Goal: Check status

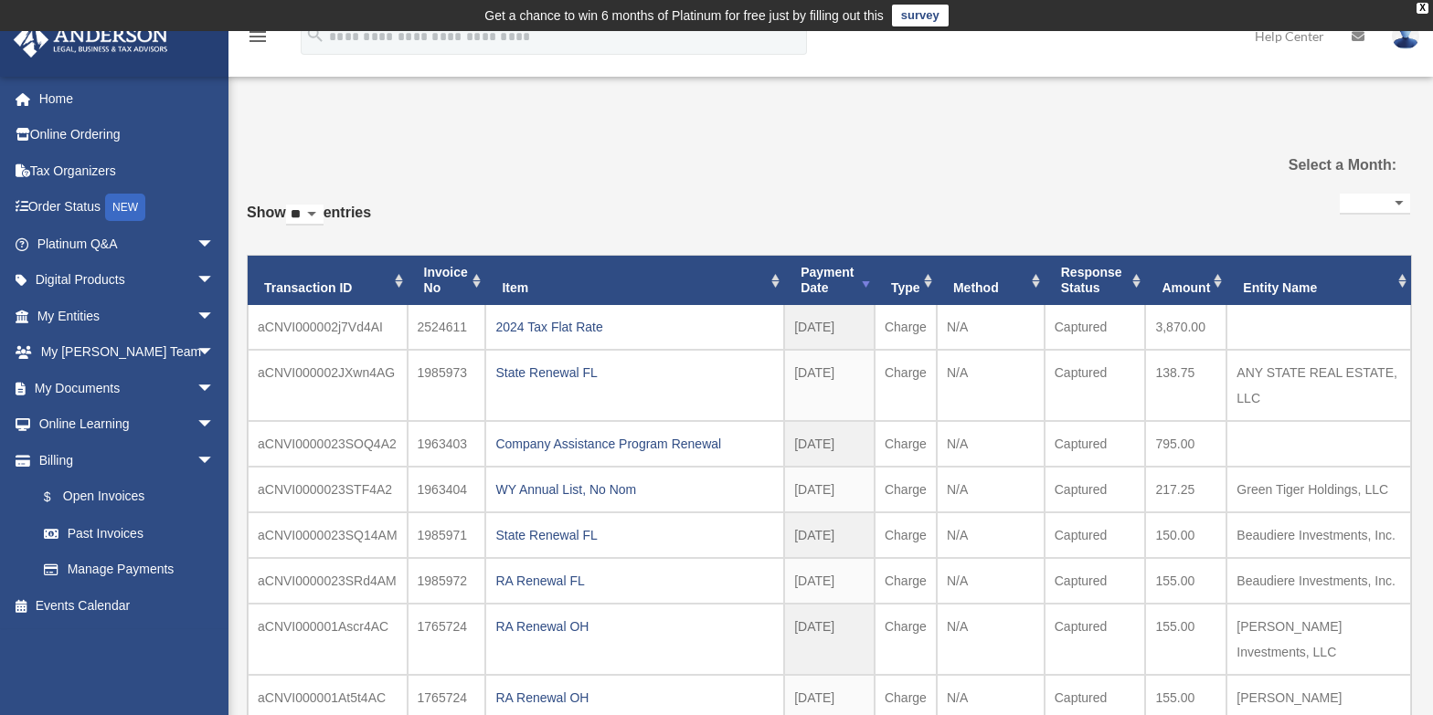
select select
click at [579, 323] on div "2024 Tax Flat Rate" at bounding box center [634, 327] width 279 height 26
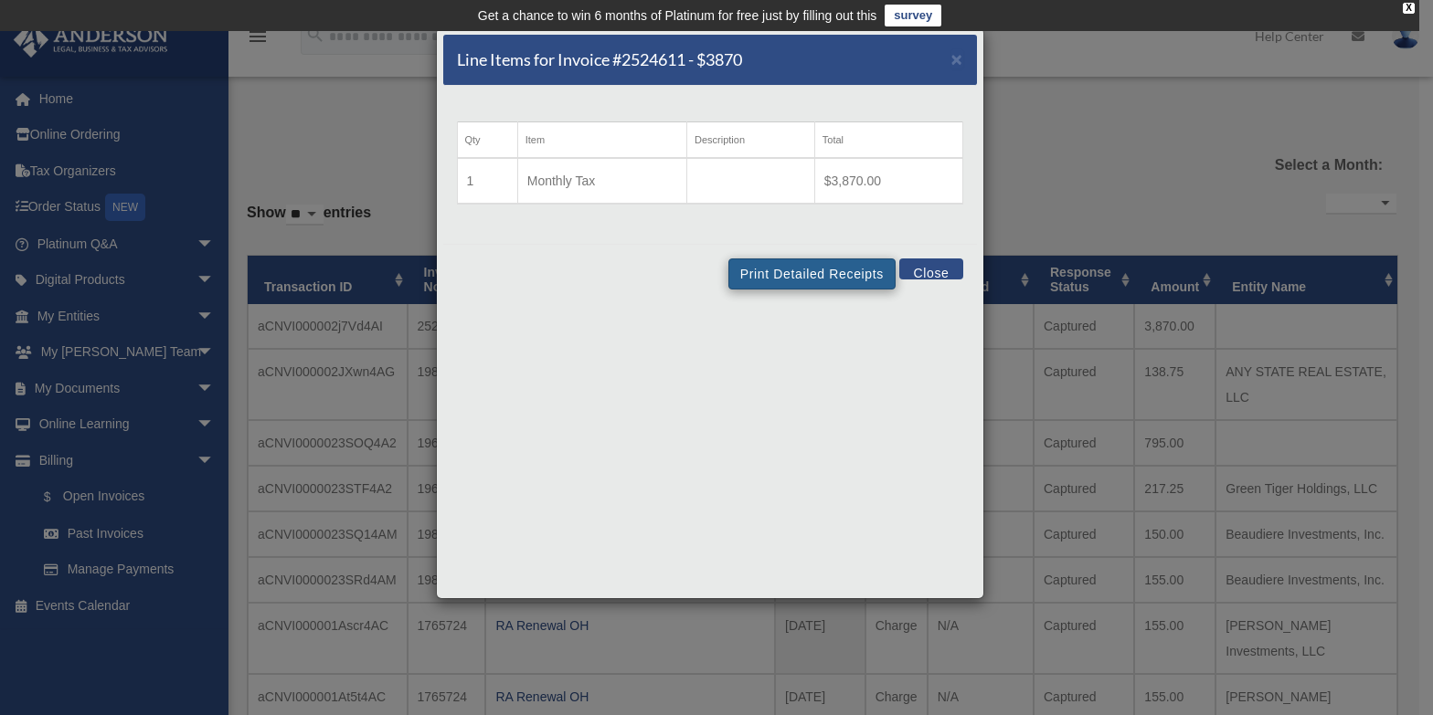
click at [856, 196] on td "$3,870.00" at bounding box center [888, 181] width 148 height 46
click at [850, 260] on button "Print Detailed Receipts" at bounding box center [811, 274] width 167 height 31
click at [1081, 105] on div "Line Items for Invoice #2524611 - $3870 × Qty Item Description Total 1 Monthly …" at bounding box center [716, 357] width 1433 height 715
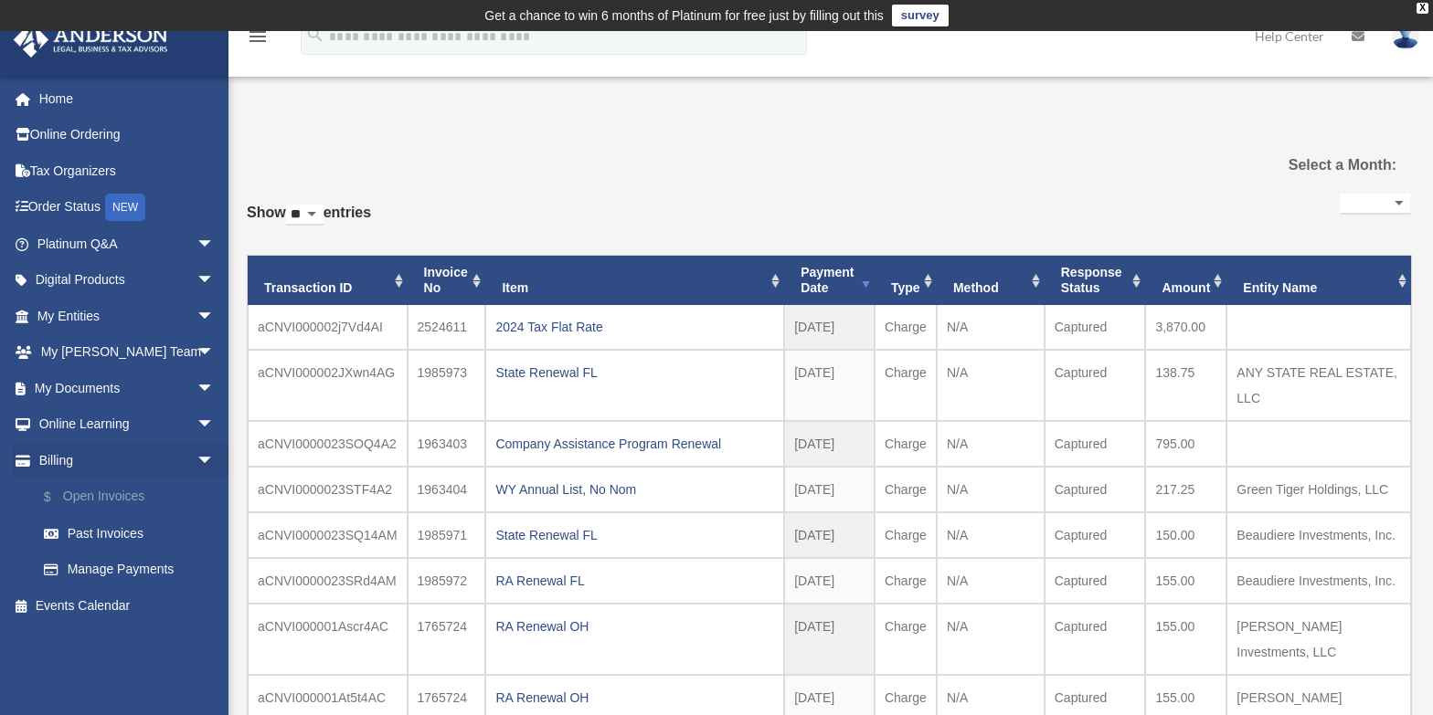
click at [112, 494] on link "$ Open Invoices" at bounding box center [134, 497] width 217 height 37
